Goal: Information Seeking & Learning: Learn about a topic

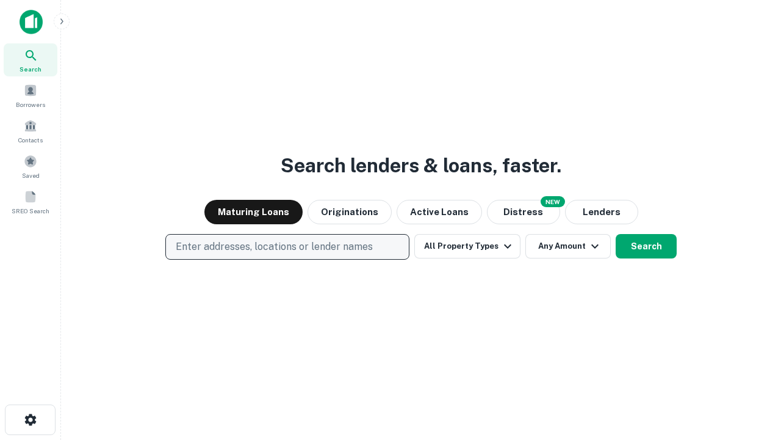
click at [287, 247] on p "Enter addresses, locations or lender names" at bounding box center [274, 246] width 197 height 15
type input "**********"
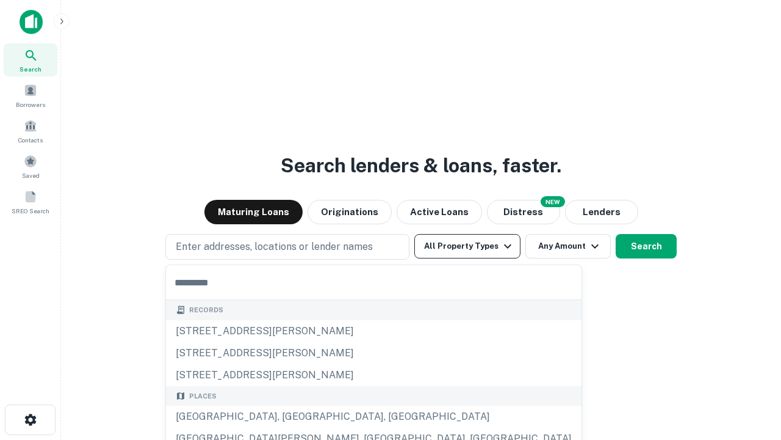
click at [468, 246] on button "All Property Types" at bounding box center [467, 246] width 106 height 24
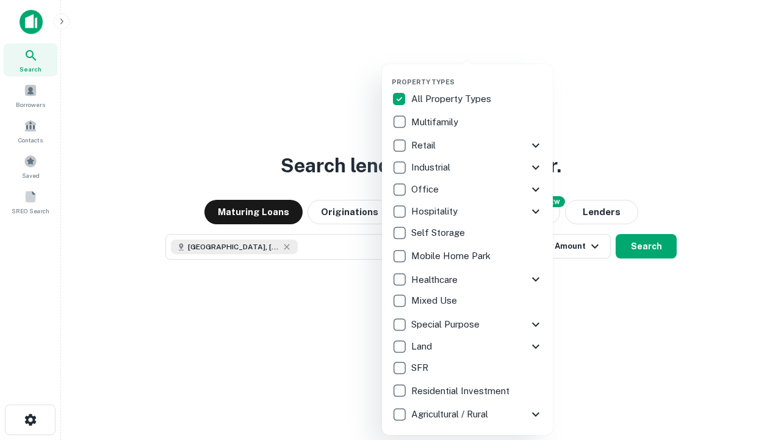
click at [477, 74] on button "button" at bounding box center [477, 74] width 171 height 1
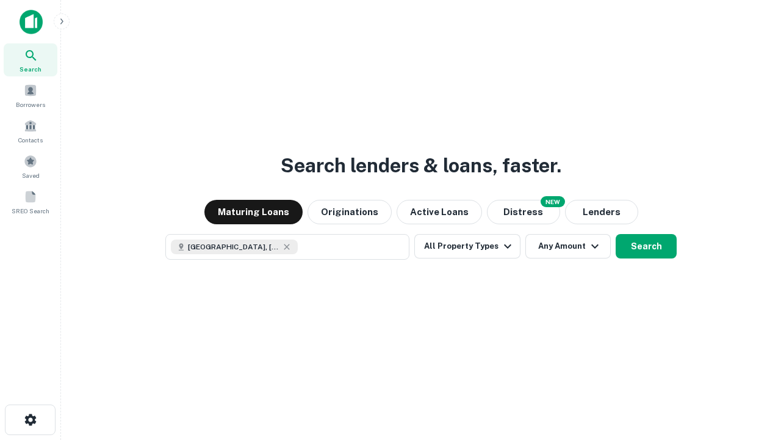
scroll to position [20, 0]
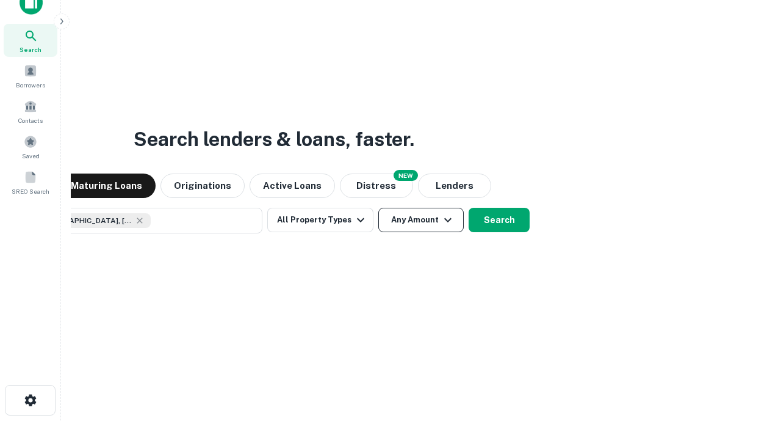
click at [378, 208] on button "Any Amount" at bounding box center [420, 220] width 85 height 24
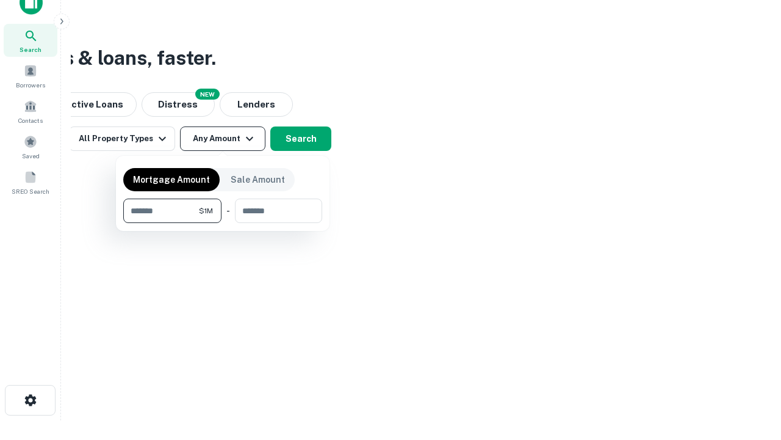
type input "*******"
click at [223, 223] on button "button" at bounding box center [222, 223] width 199 height 1
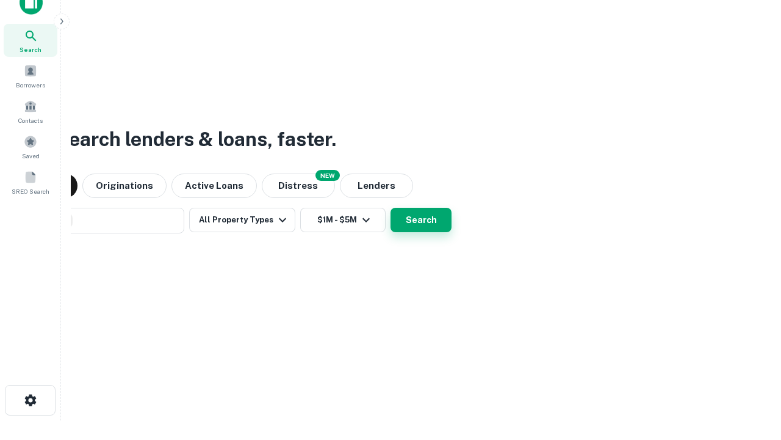
click at [391, 208] on button "Search" at bounding box center [421, 220] width 61 height 24
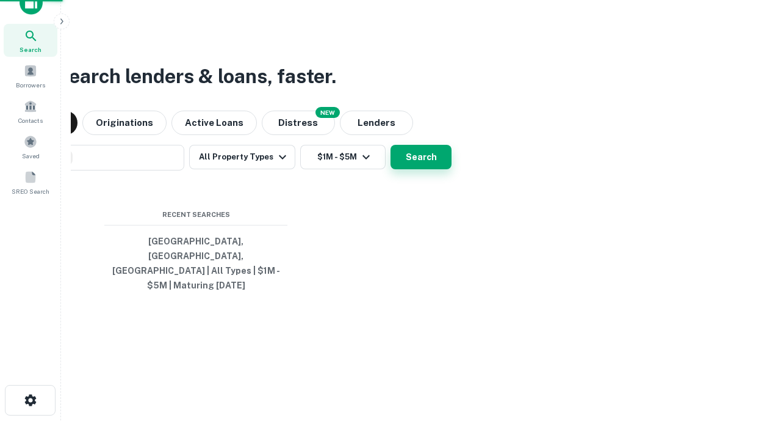
scroll to position [40, 345]
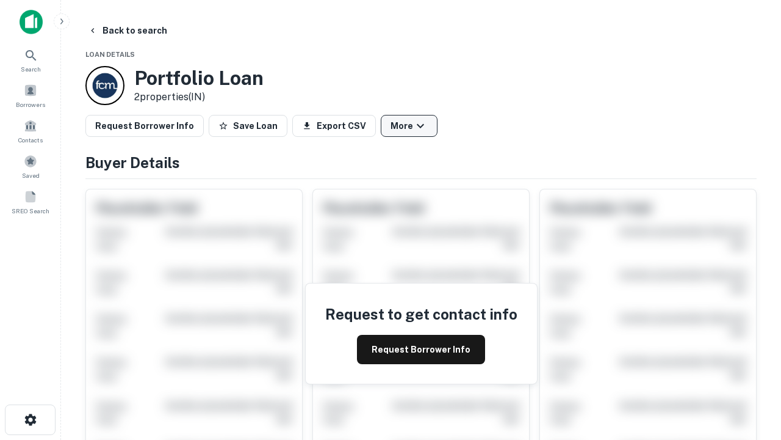
click at [409, 126] on button "More" at bounding box center [409, 126] width 57 height 22
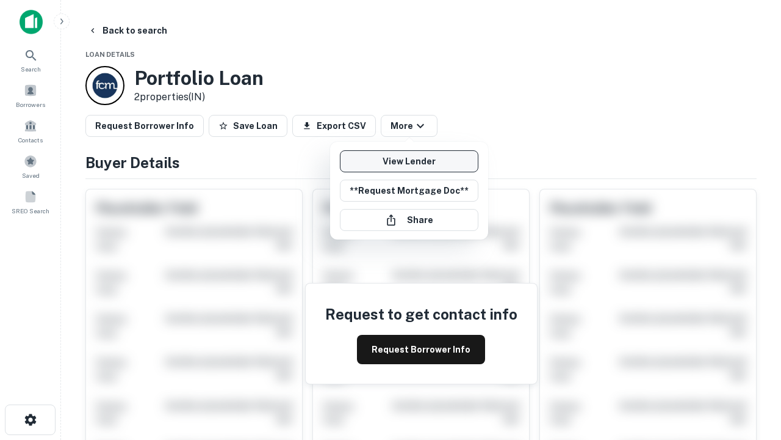
click at [409, 161] on link "View Lender" at bounding box center [409, 161] width 139 height 22
